Goal: Task Accomplishment & Management: Manage account settings

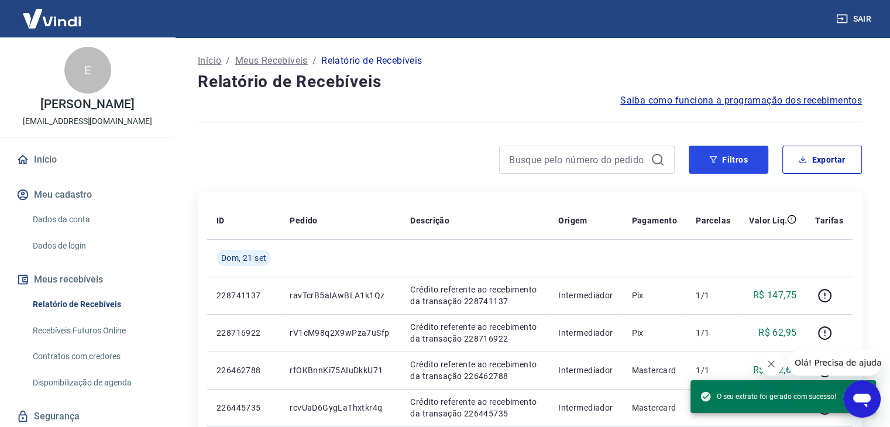
click at [710, 153] on button "Filtros" at bounding box center [729, 160] width 80 height 28
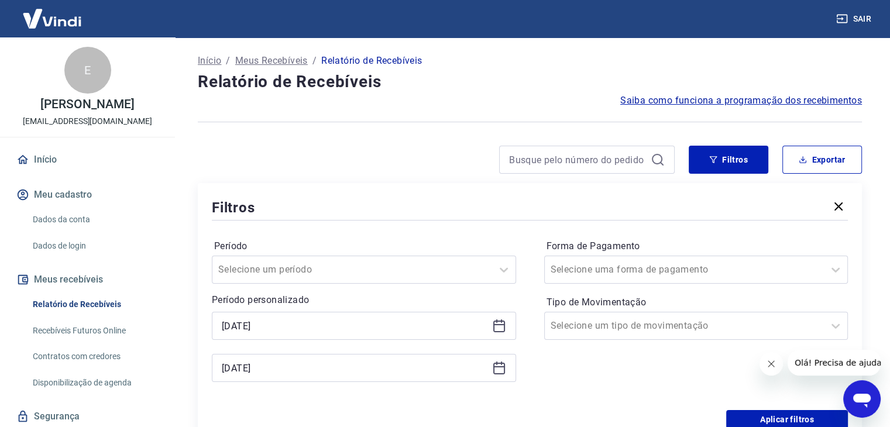
click at [501, 325] on icon at bounding box center [499, 324] width 12 height 1
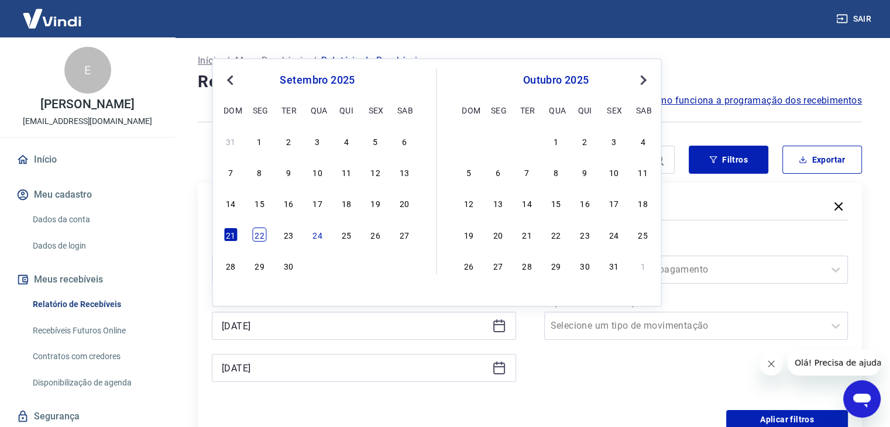
click at [265, 234] on div "22" at bounding box center [260, 235] width 14 height 14
type input "22/09/2025"
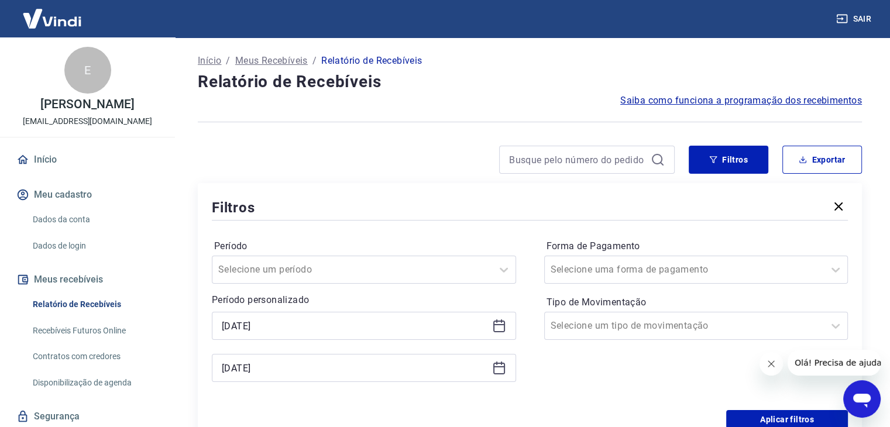
click at [498, 366] on icon at bounding box center [499, 366] width 12 height 1
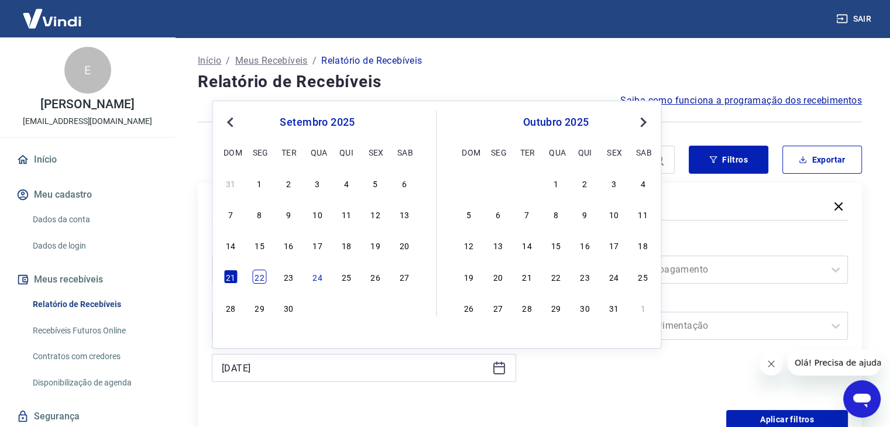
click at [262, 276] on div "22" at bounding box center [260, 277] width 14 height 14
type input "22/09/2025"
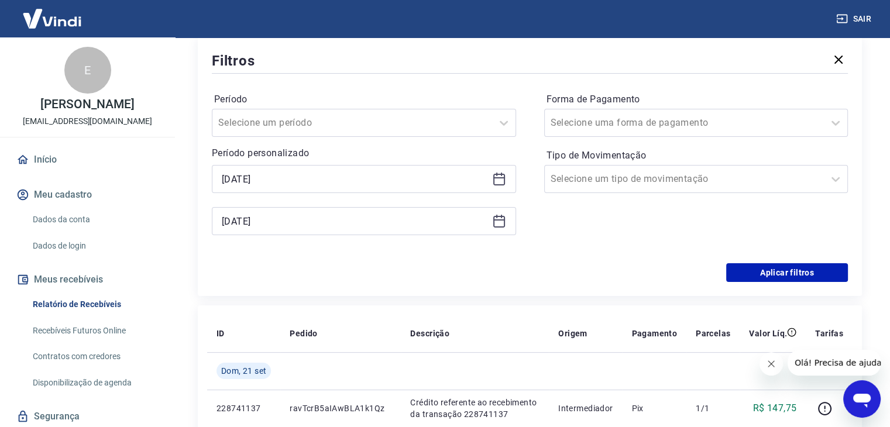
scroll to position [176, 0]
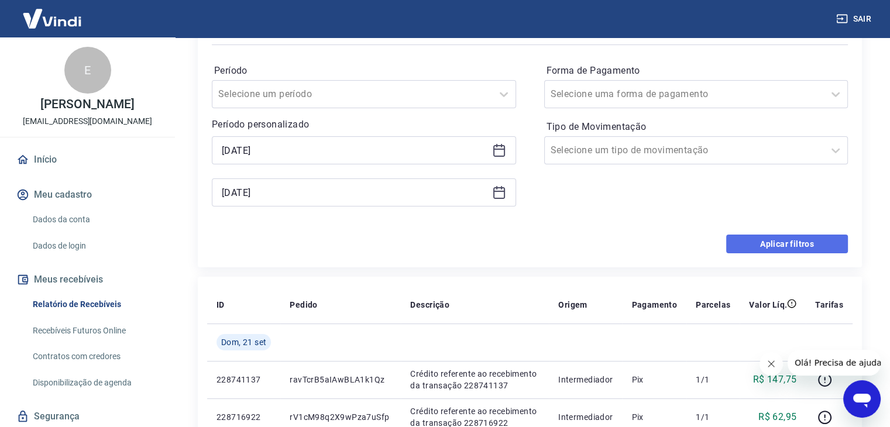
click at [762, 247] on button "Aplicar filtros" at bounding box center [787, 244] width 122 height 19
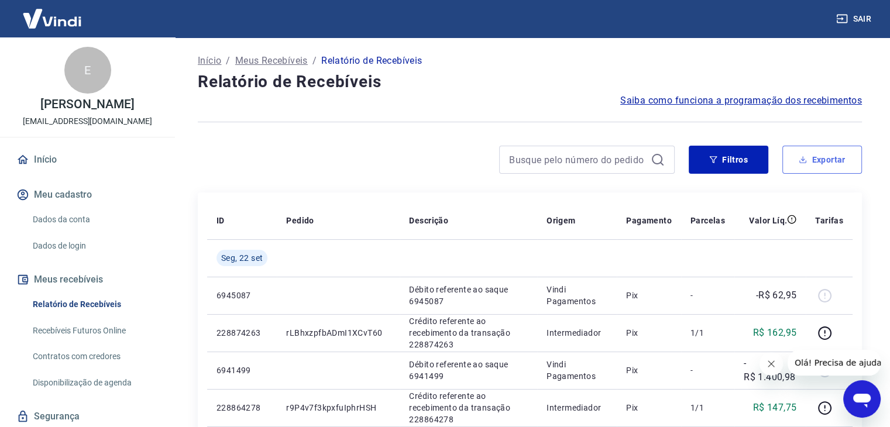
click at [808, 160] on button "Exportar" at bounding box center [823, 160] width 80 height 28
type input "22/09/2025"
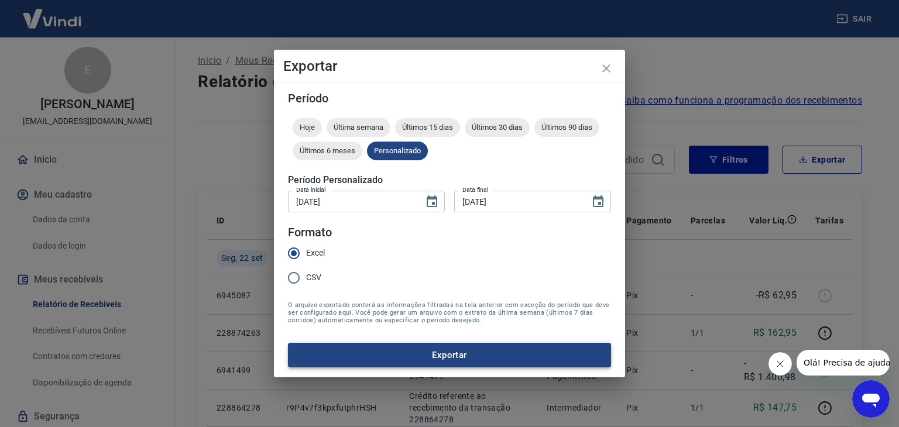
click at [424, 353] on button "Exportar" at bounding box center [449, 355] width 323 height 25
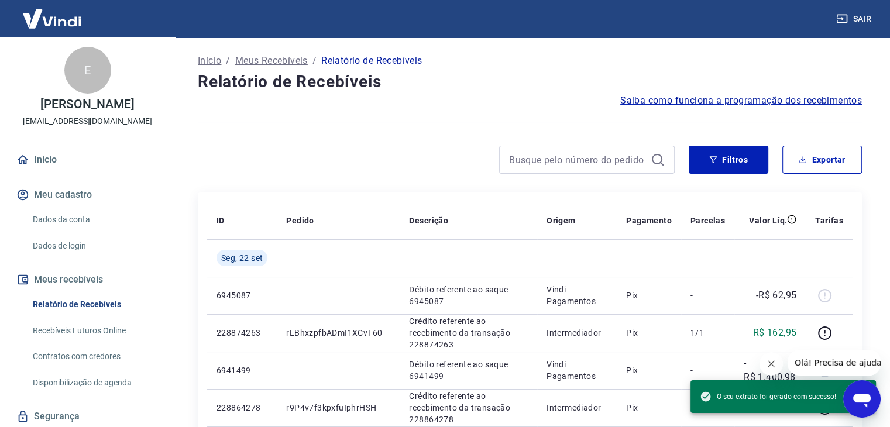
click at [719, 174] on div "Filtros Exportar" at bounding box center [530, 164] width 664 height 37
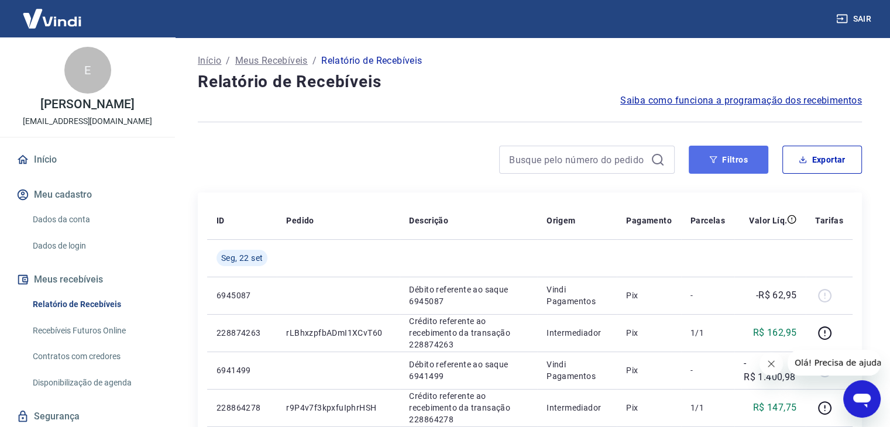
click at [721, 170] on button "Filtros" at bounding box center [729, 160] width 80 height 28
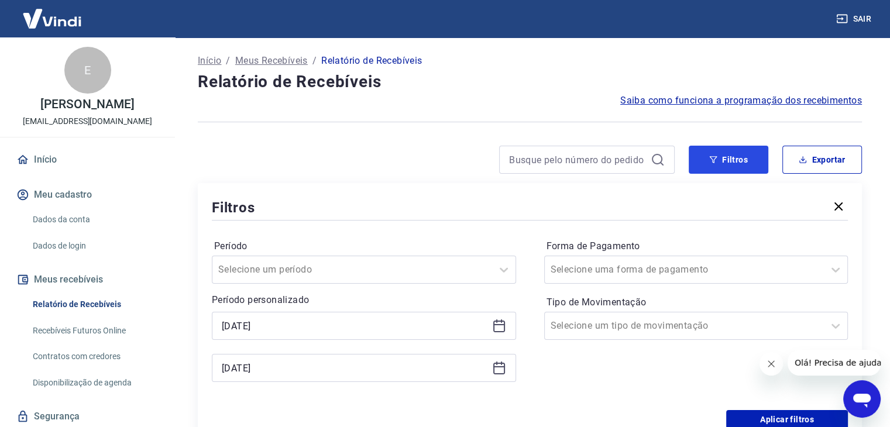
scroll to position [176, 0]
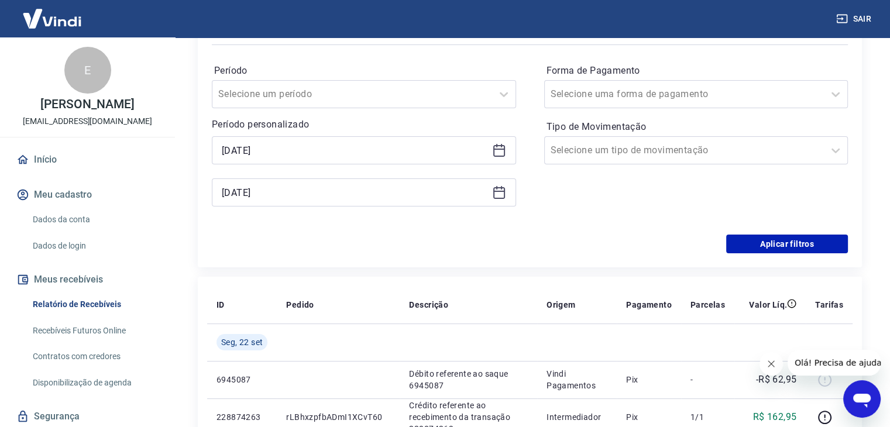
click at [500, 150] on icon at bounding box center [499, 149] width 12 height 1
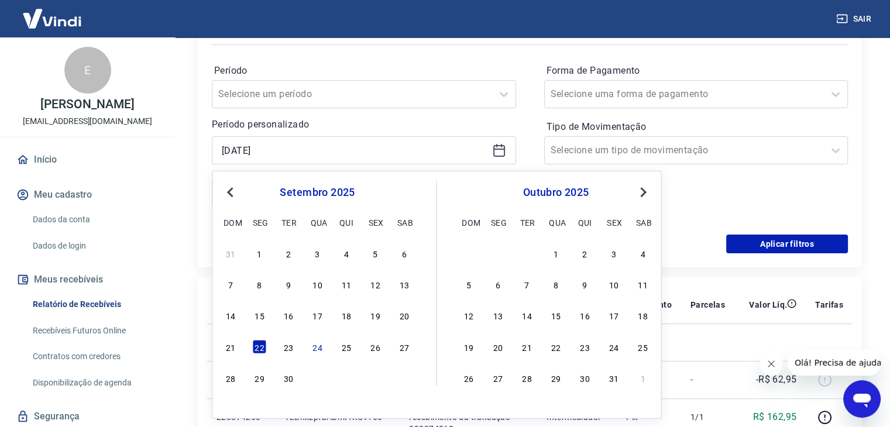
click at [296, 345] on div "21 22 23 24 25 26 27" at bounding box center [317, 346] width 191 height 17
click at [294, 347] on div "23" at bounding box center [289, 347] width 14 height 14
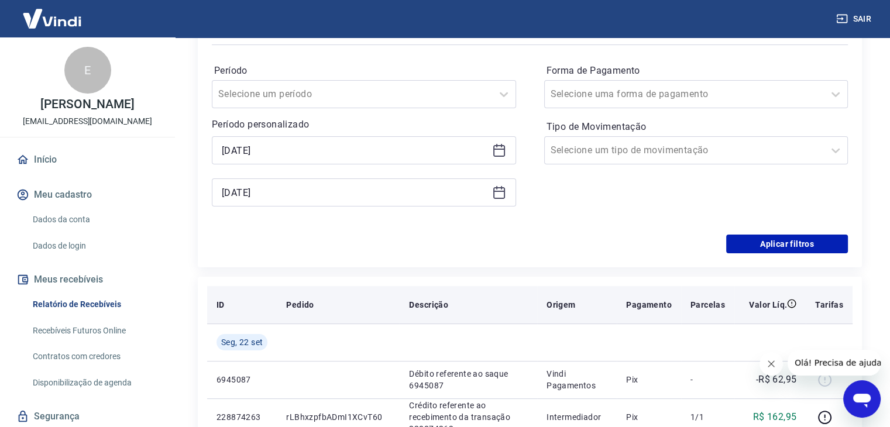
type input "23/09/2025"
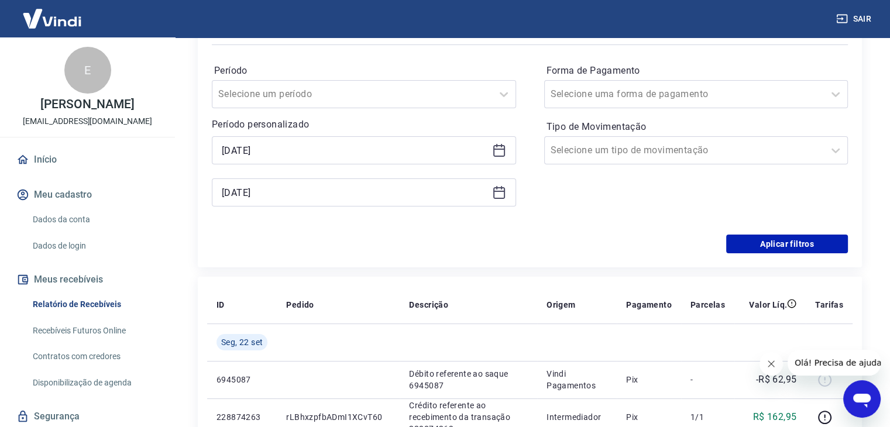
click at [498, 191] on icon at bounding box center [499, 191] width 12 height 1
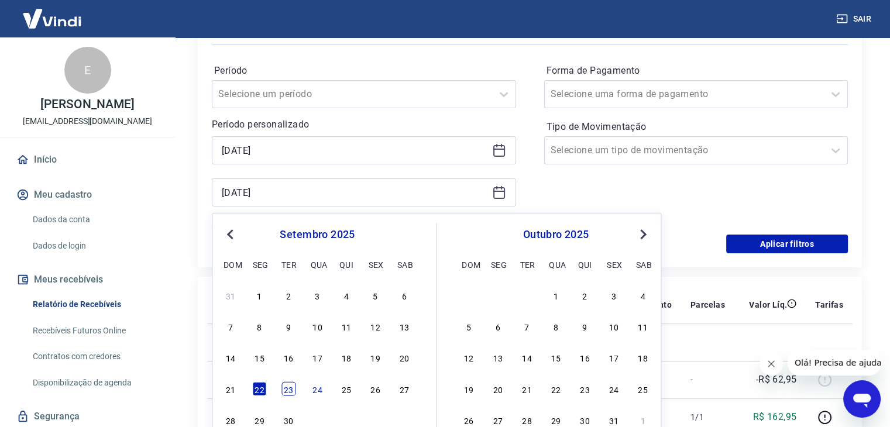
drag, startPoint x: 300, startPoint y: 389, endPoint x: 290, endPoint y: 389, distance: 9.4
click at [298, 389] on div "21 22 23 24 25 26 27" at bounding box center [317, 389] width 191 height 17
click at [290, 389] on div "23" at bounding box center [289, 389] width 14 height 14
type input "23/09/2025"
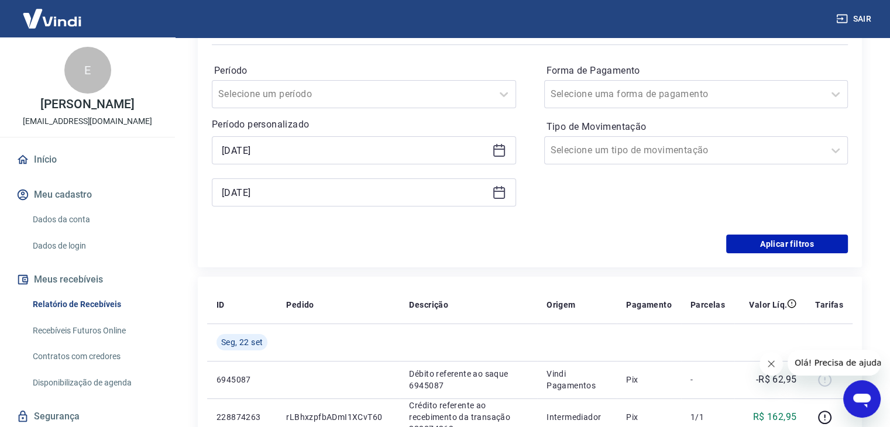
click at [764, 234] on div "Período Selecione um período Período personalizado Selected date: terça-feira, …" at bounding box center [530, 140] width 636 height 187
click at [763, 237] on button "Aplicar filtros" at bounding box center [787, 244] width 122 height 19
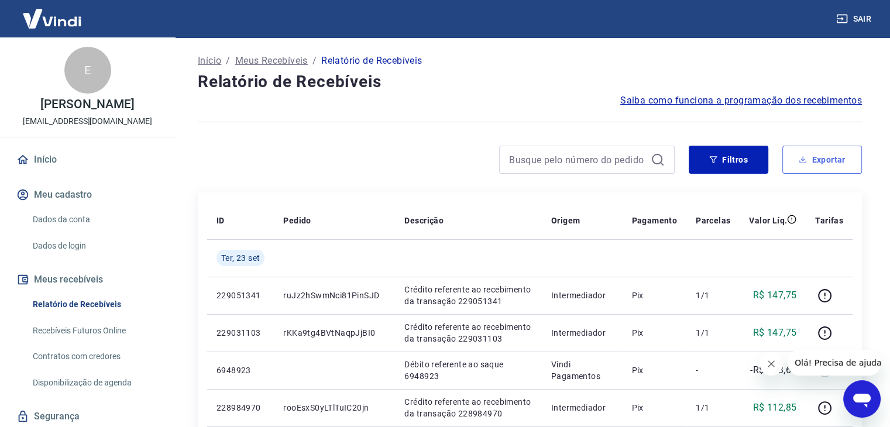
click at [817, 162] on button "Exportar" at bounding box center [823, 160] width 80 height 28
type input "23/09/2025"
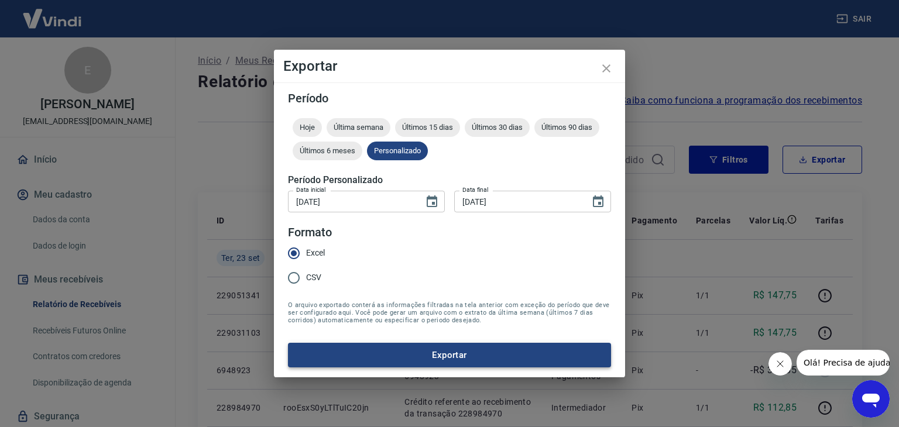
click at [370, 353] on button "Exportar" at bounding box center [449, 355] width 323 height 25
